Goal: Transaction & Acquisition: Purchase product/service

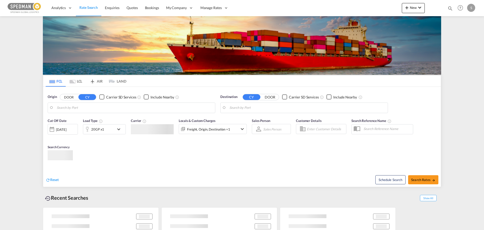
type input "[GEOGRAPHIC_DATA] ([GEOGRAPHIC_DATA]), DKCPH"
type input "Shuwaikh, KWSWK"
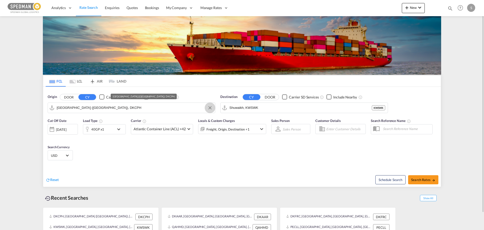
click at [210, 107] on button "Clear Input" at bounding box center [210, 108] width 8 height 8
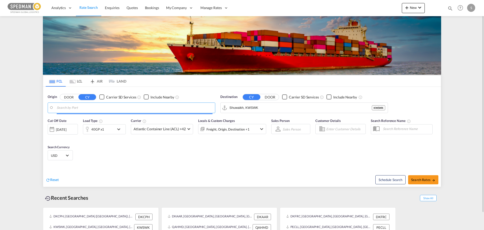
click at [144, 107] on input "Search by Port" at bounding box center [135, 108] width 156 height 8
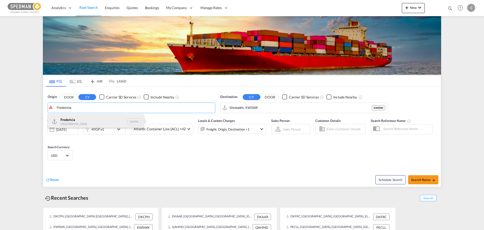
click at [87, 123] on div "Fredericia [GEOGRAPHIC_DATA] DKFRC" at bounding box center [96, 121] width 96 height 15
type input "[GEOGRAPHIC_DATA], DKFRC"
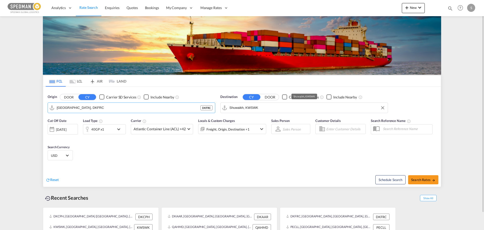
click at [254, 104] on input "Shuwaikh, KWSWK" at bounding box center [307, 108] width 156 height 8
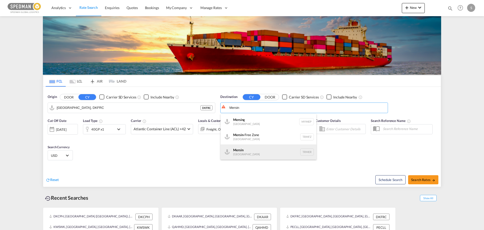
click at [263, 151] on div "Mersin [GEOGRAPHIC_DATA] TRMER" at bounding box center [269, 151] width 96 height 15
type input "Mersin, TRMER"
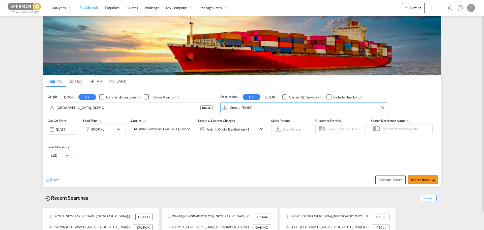
click at [117, 131] on md-icon "icon-chevron-down" at bounding box center [120, 129] width 9 height 6
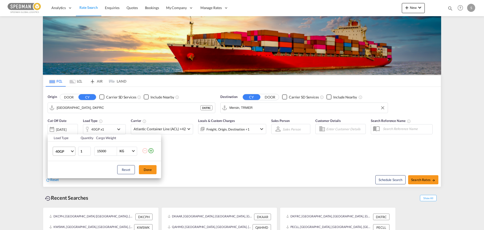
click at [69, 151] on span "40GP" at bounding box center [62, 151] width 15 height 5
click at [67, 161] on md-option "40HC" at bounding box center [68, 163] width 34 height 12
click at [145, 171] on button "Done" at bounding box center [148, 169] width 18 height 9
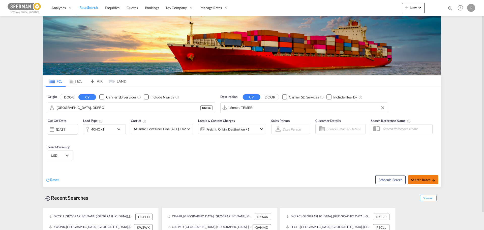
click at [419, 179] on span "Search Rates" at bounding box center [423, 179] width 24 height 4
type input "DKFRC to TRMER / [DATE]"
